Goal: Task Accomplishment & Management: Use online tool/utility

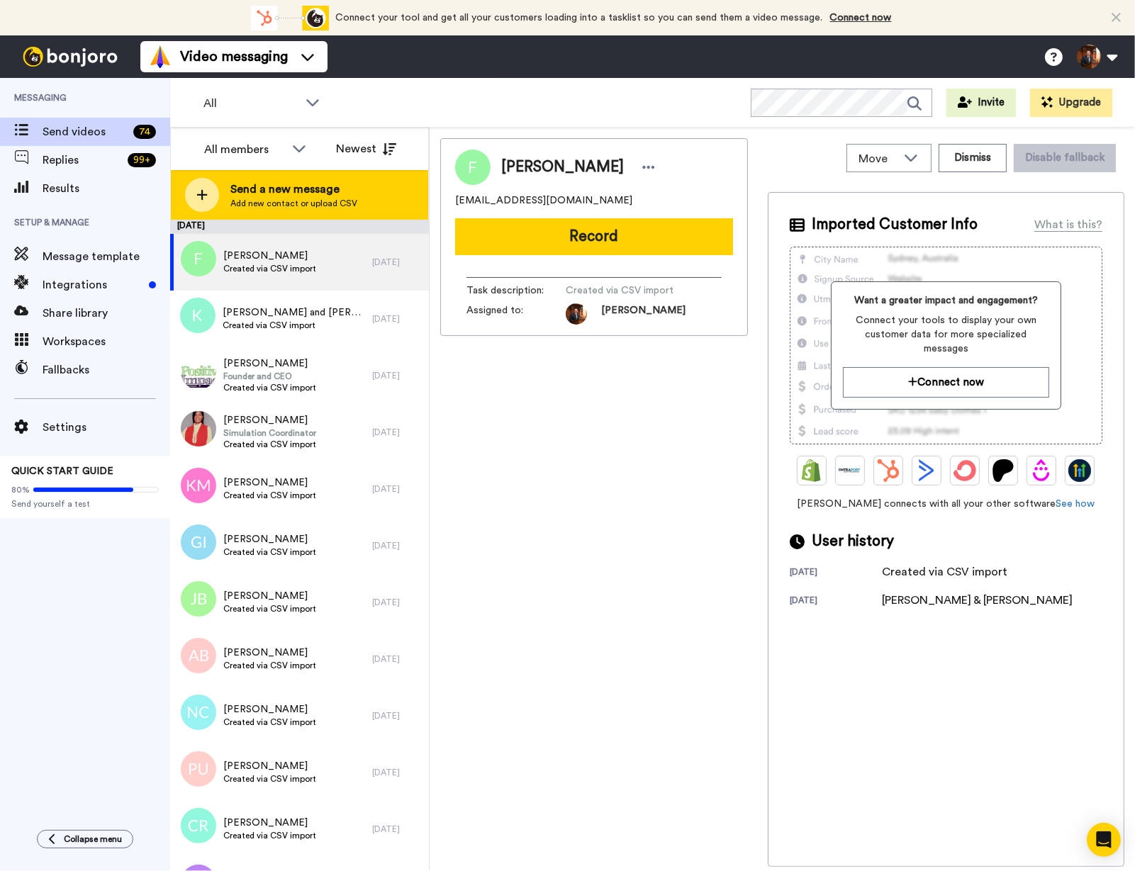
click at [194, 197] on div at bounding box center [202, 195] width 34 height 34
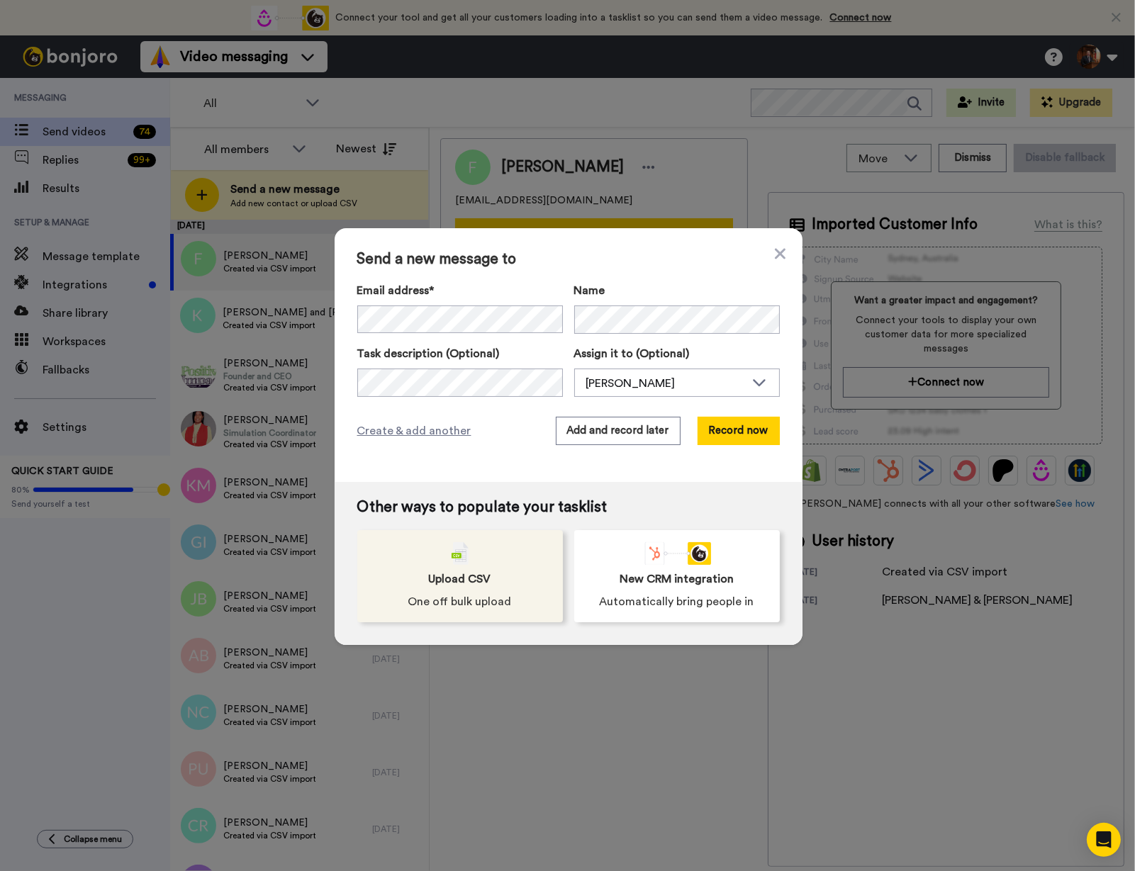
click at [473, 576] on span "Upload CSV" at bounding box center [460, 579] width 62 height 17
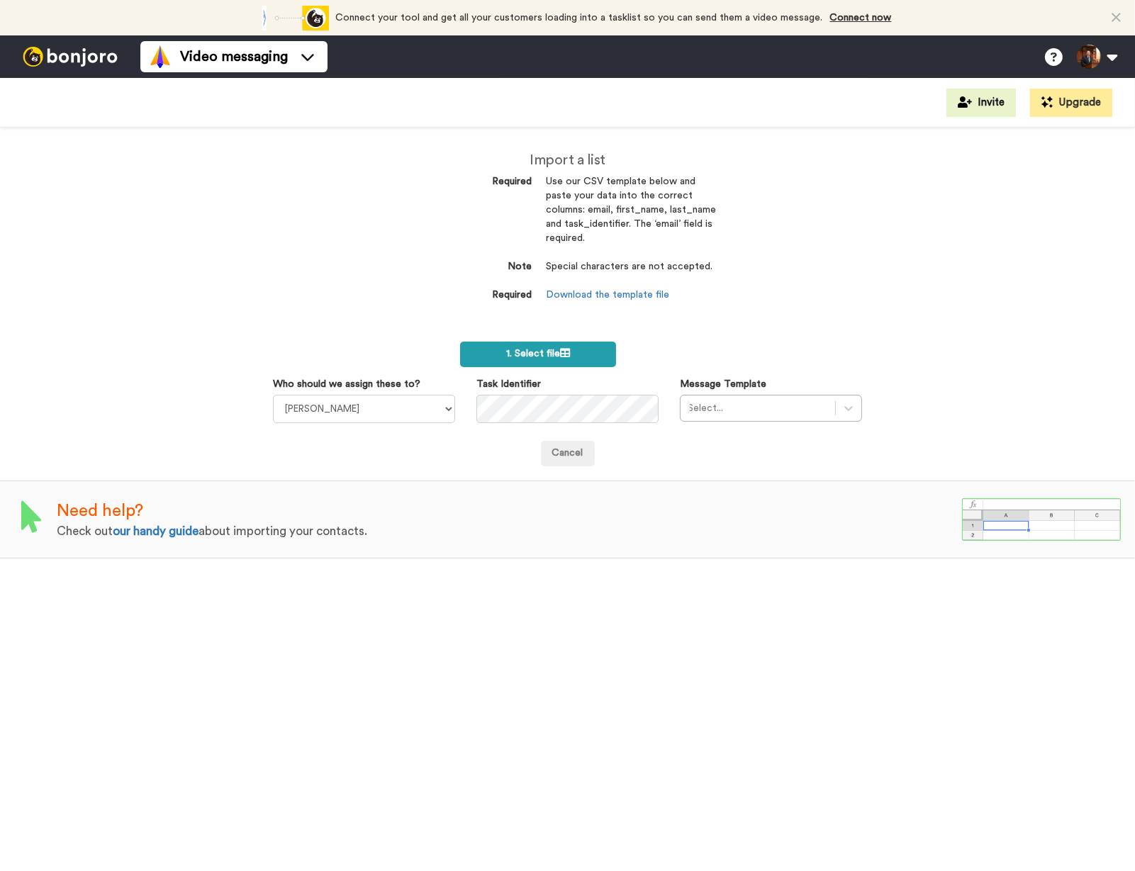
click at [537, 353] on label "1. Select file" at bounding box center [537, 355] width 155 height 26
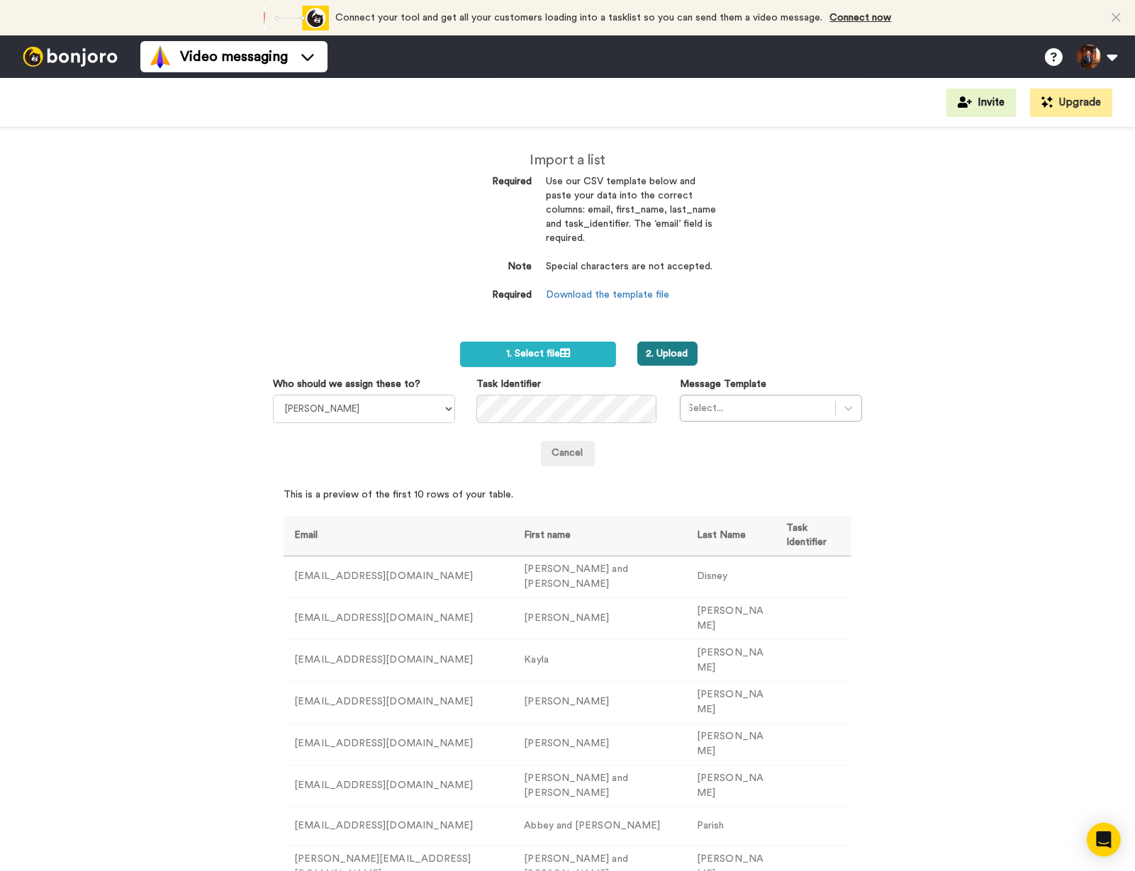
click at [681, 343] on button "2. Upload" at bounding box center [667, 354] width 60 height 24
